Goal: Check status: Check status

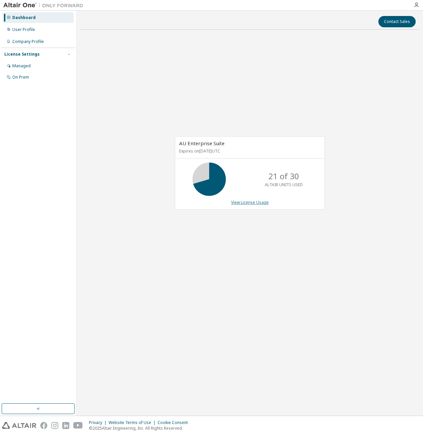
click at [265, 204] on link "View License Usage" at bounding box center [250, 203] width 38 height 6
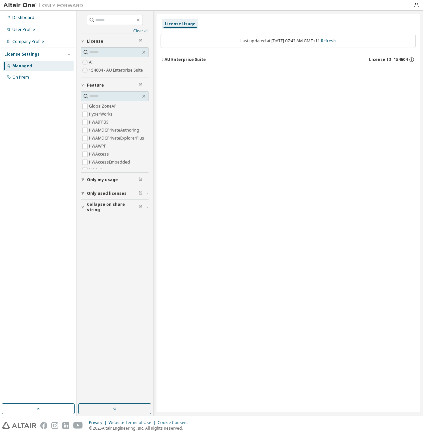
click at [171, 57] on div "AU Enterprise Suite" at bounding box center [185, 59] width 41 height 5
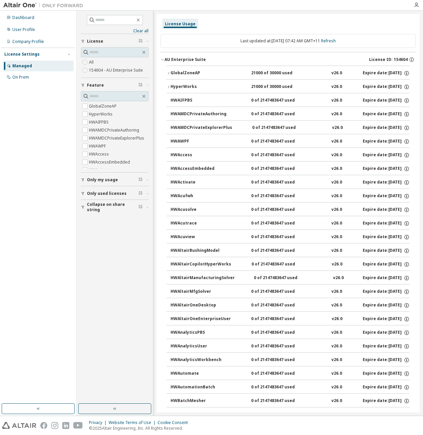
click at [172, 70] on div "GlobalZoneAP" at bounding box center [201, 73] width 60 height 6
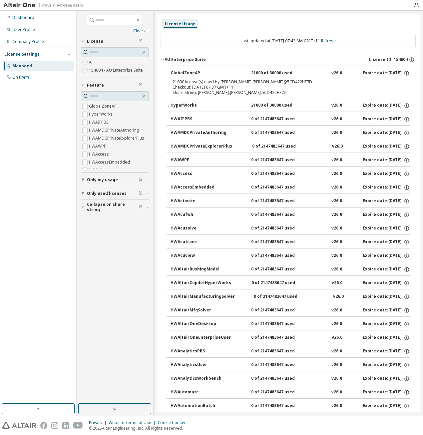
click at [183, 106] on div "HyperWorks" at bounding box center [201, 106] width 60 height 6
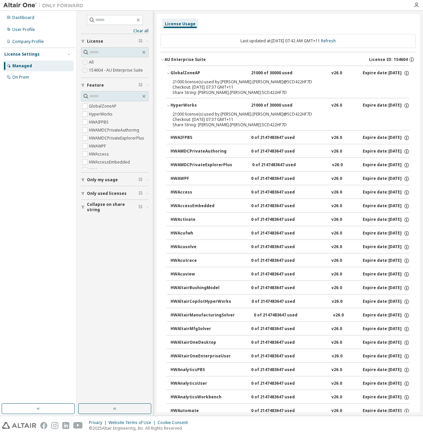
click at [205, 93] on div "Share String: [PERSON_NAME].[PERSON_NAME]:5CD422HF7D" at bounding box center [280, 92] width 215 height 5
click at [338, 44] on div "Last updated at: [DATE] 07:42 AM GMT+11 Refresh" at bounding box center [288, 41] width 255 height 14
click at [335, 43] on link "Refresh" at bounding box center [328, 41] width 15 height 6
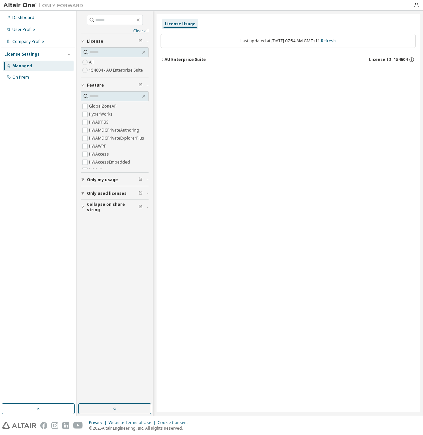
click at [192, 59] on div "AU Enterprise Suite" at bounding box center [185, 59] width 41 height 5
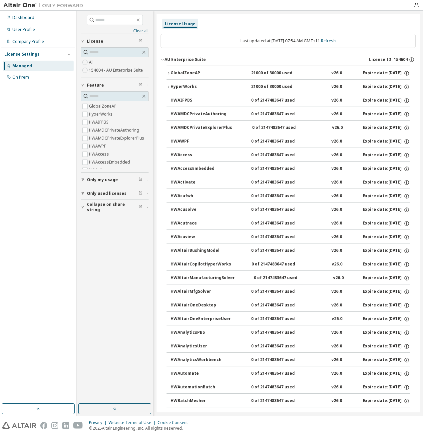
click at [181, 75] on div "GlobalZoneAP" at bounding box center [201, 73] width 60 height 6
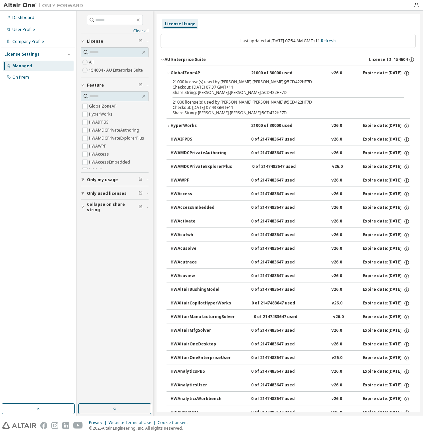
click at [183, 120] on button "HyperWorks 21000 of 30000 used v26.0 Expire date: [DATE]" at bounding box center [288, 126] width 243 height 15
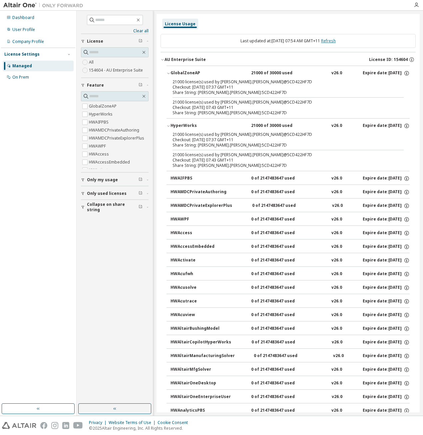
click at [330, 41] on link "Refresh" at bounding box center [328, 41] width 15 height 6
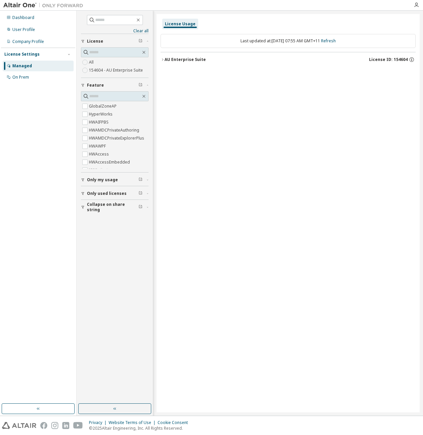
drag, startPoint x: 195, startPoint y: 55, endPoint x: 192, endPoint y: 59, distance: 5.1
click at [192, 59] on button "AU Enterprise Suite License ID: 154604" at bounding box center [288, 59] width 255 height 15
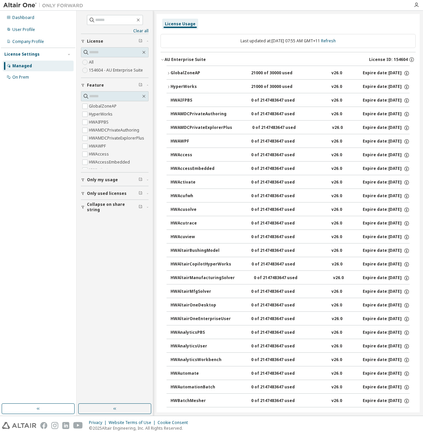
click at [191, 61] on div "AU Enterprise Suite" at bounding box center [185, 59] width 41 height 5
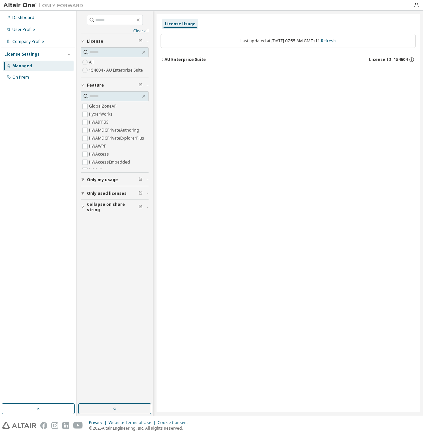
click at [191, 61] on div "AU Enterprise Suite" at bounding box center [185, 59] width 41 height 5
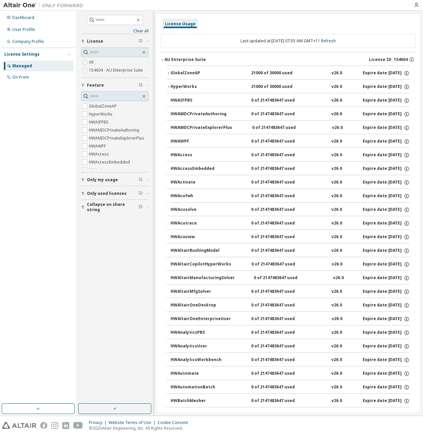
click at [188, 77] on button "GlobalZoneAP 21000 of 30000 used v26.0 Expire date: [DATE]" at bounding box center [288, 73] width 243 height 15
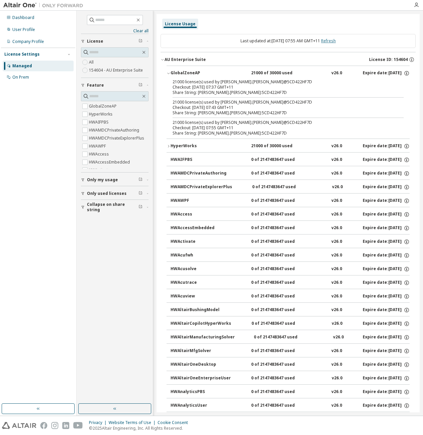
click at [336, 42] on link "Refresh" at bounding box center [328, 41] width 15 height 6
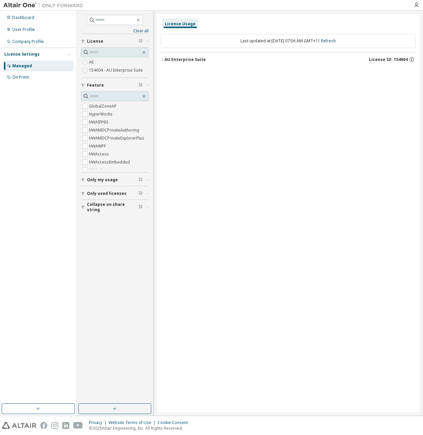
click at [171, 60] on div "AU Enterprise Suite" at bounding box center [185, 59] width 41 height 5
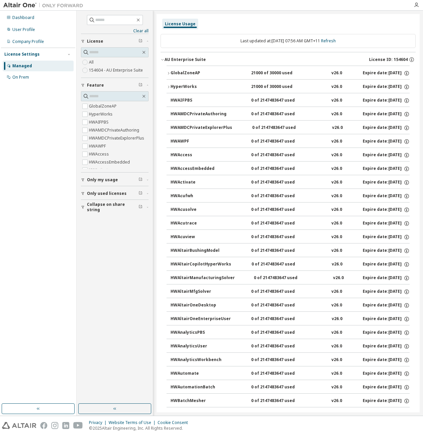
click at [172, 76] on div "GlobalZoneAP" at bounding box center [201, 73] width 60 height 6
